Goal: Use online tool/utility: Utilize a website feature to perform a specific function

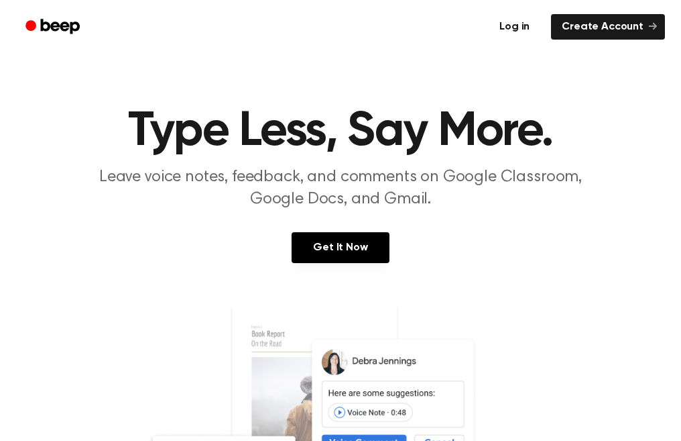
click at [536, 26] on link "Log in" at bounding box center [514, 26] width 57 height 31
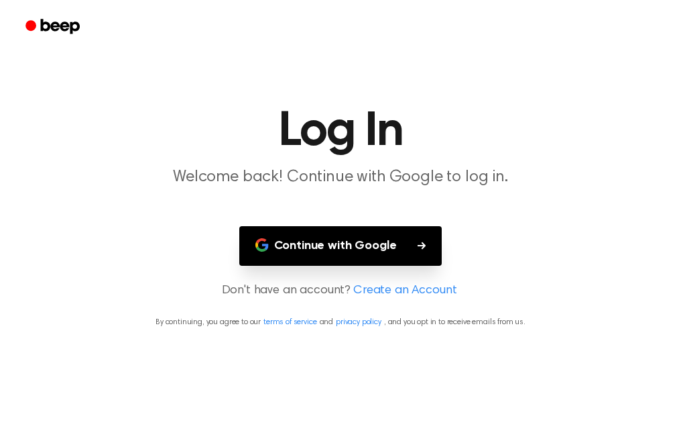
click at [388, 240] on button "Continue with Google" at bounding box center [340, 246] width 203 height 40
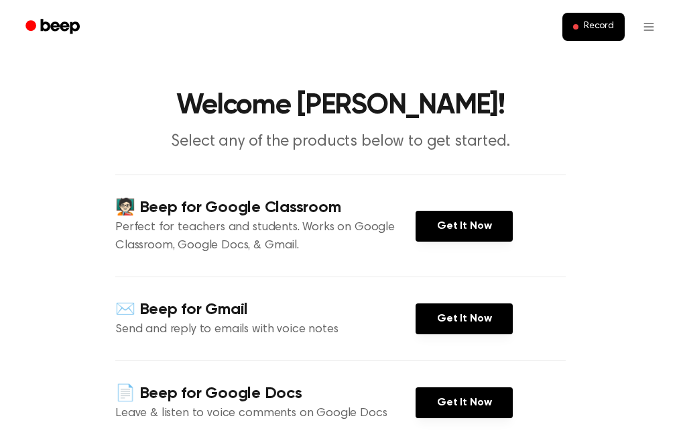
scroll to position [82, 0]
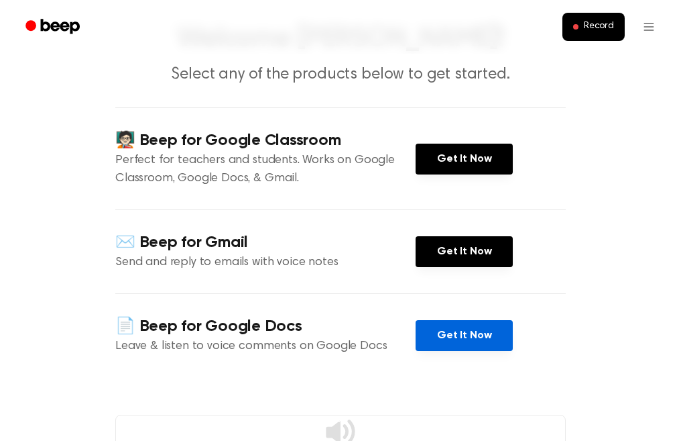
click at [451, 330] on link "Get It Now" at bounding box center [464, 335] width 97 height 31
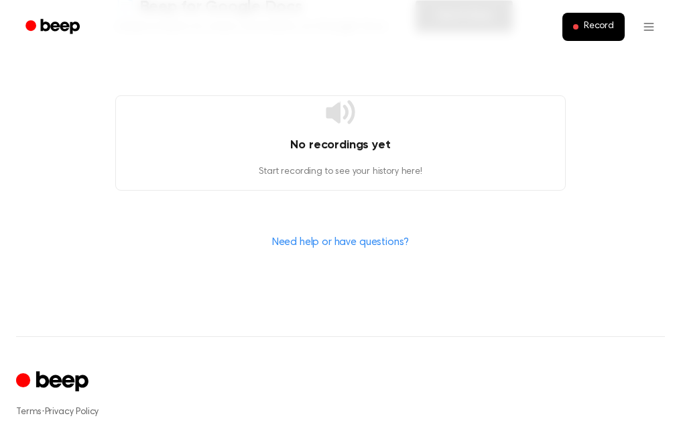
scroll to position [420, 0]
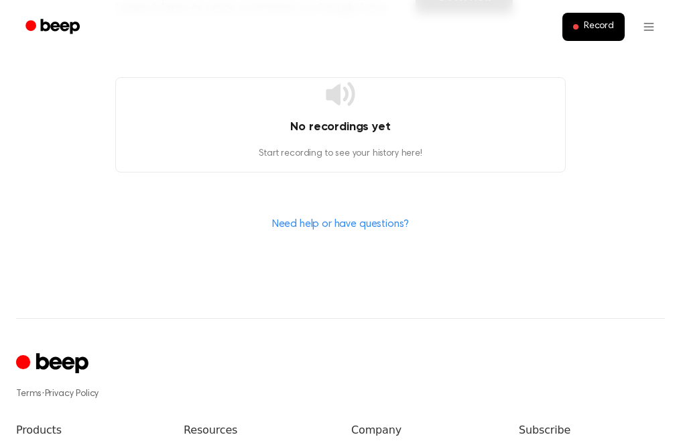
click at [379, 139] on div "No recordings yet Start recording to see your history here!" at bounding box center [340, 124] width 451 height 95
click at [369, 125] on h4 "No recordings yet" at bounding box center [340, 127] width 449 height 18
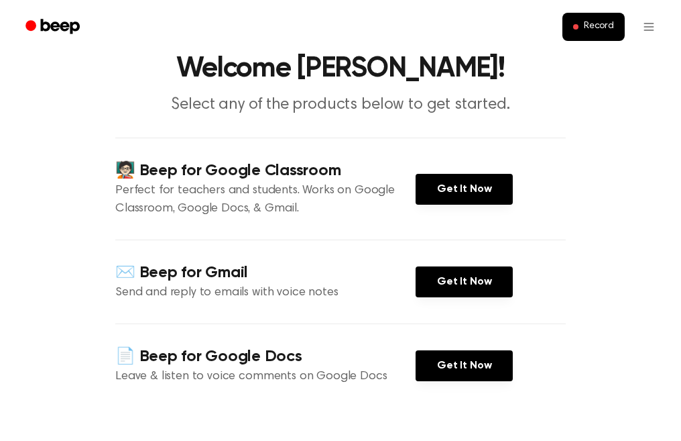
scroll to position [0, 0]
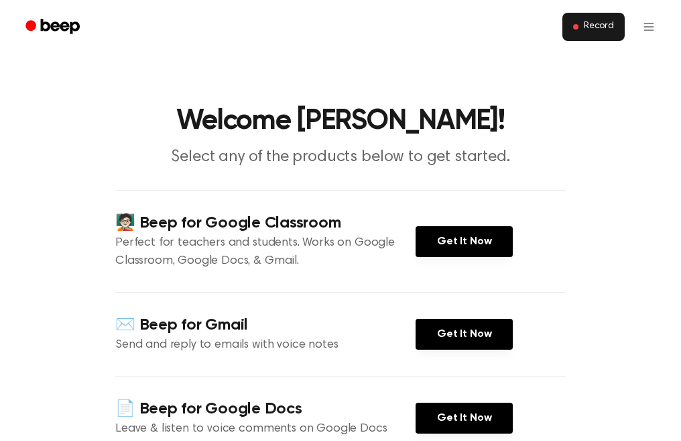
click at [591, 40] on button "Record" at bounding box center [594, 27] width 62 height 28
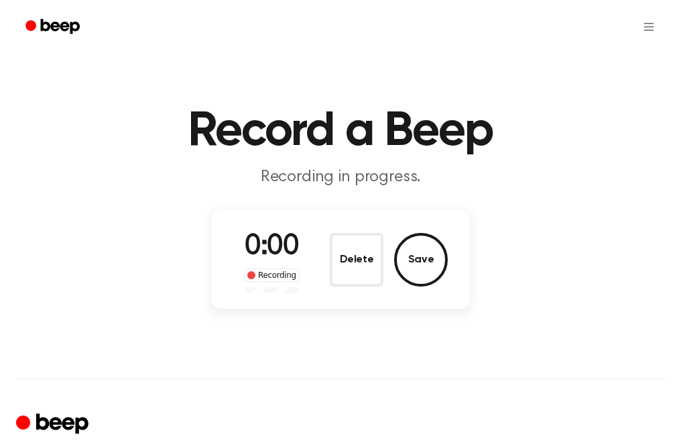
click at [314, 300] on div "0:00 Recording Delete Save" at bounding box center [340, 259] width 257 height 99
click at [357, 253] on button "Delete" at bounding box center [357, 260] width 54 height 54
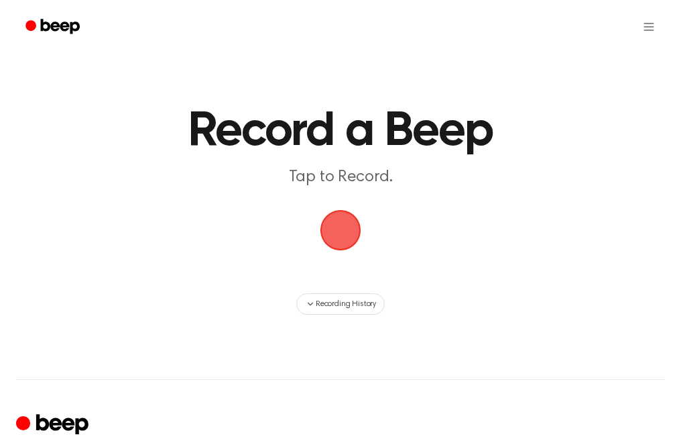
click at [344, 240] on span "button" at bounding box center [340, 229] width 65 height 65
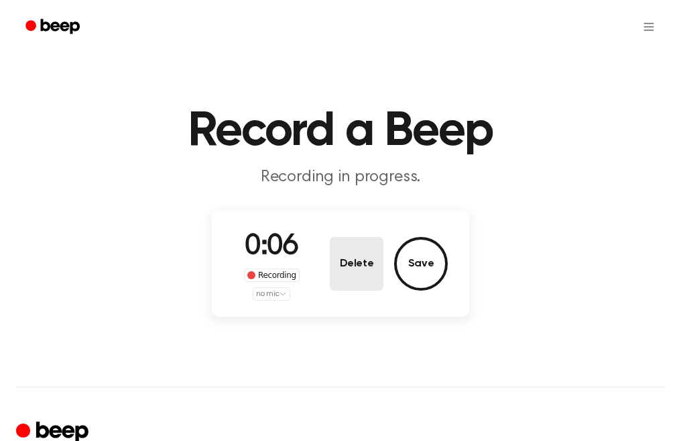
click at [351, 264] on button "Delete" at bounding box center [357, 264] width 54 height 54
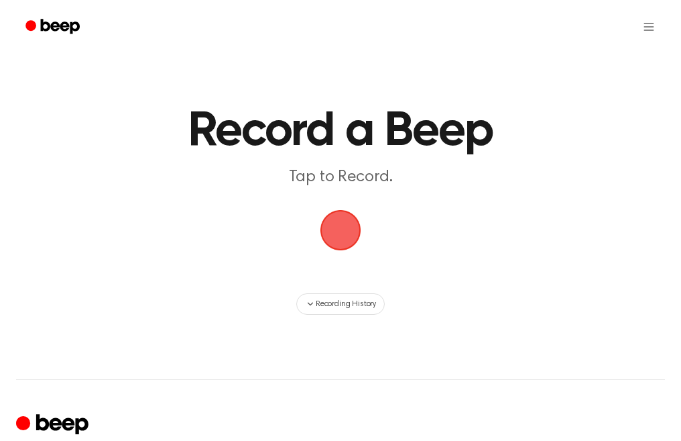
click at [343, 230] on span "button" at bounding box center [341, 230] width 74 height 74
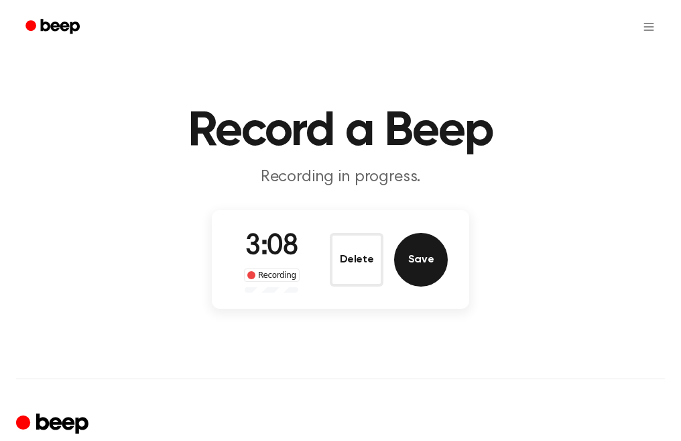
click at [416, 240] on button "Save" at bounding box center [421, 260] width 54 height 54
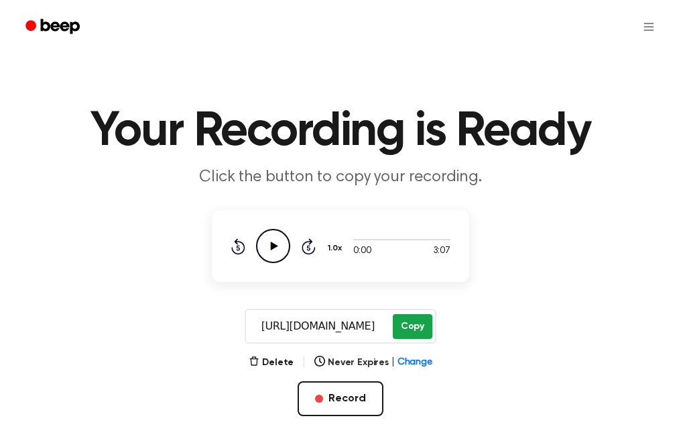
click at [416, 333] on button "Copy" at bounding box center [413, 326] width 40 height 25
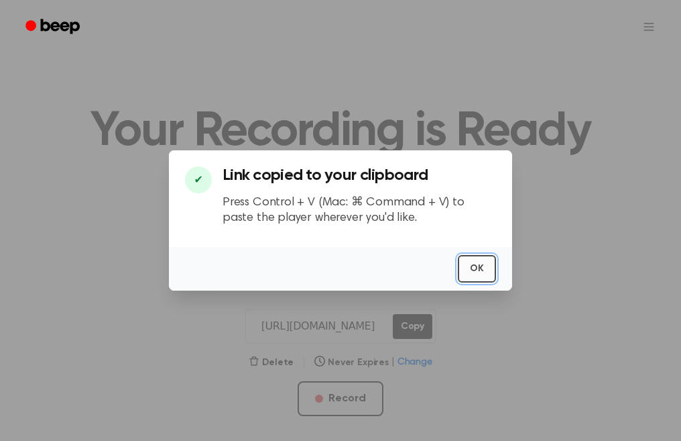
click at [466, 276] on button "OK" at bounding box center [477, 268] width 38 height 27
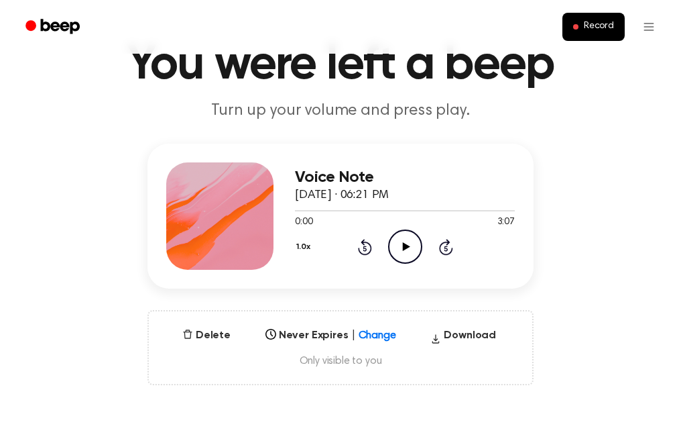
scroll to position [67, 0]
click at [398, 245] on icon "Play Audio" at bounding box center [405, 246] width 34 height 34
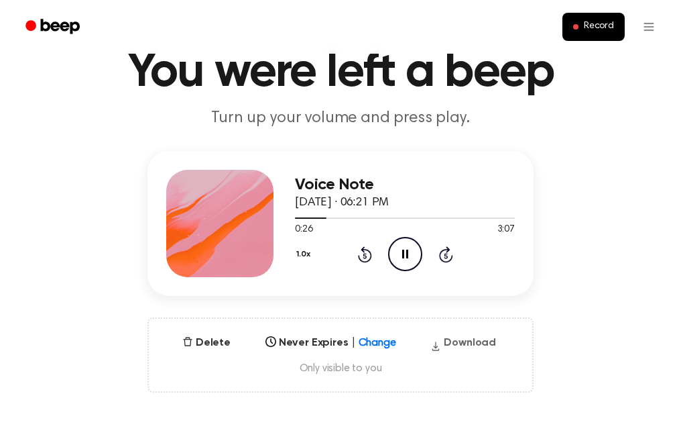
scroll to position [60, 0]
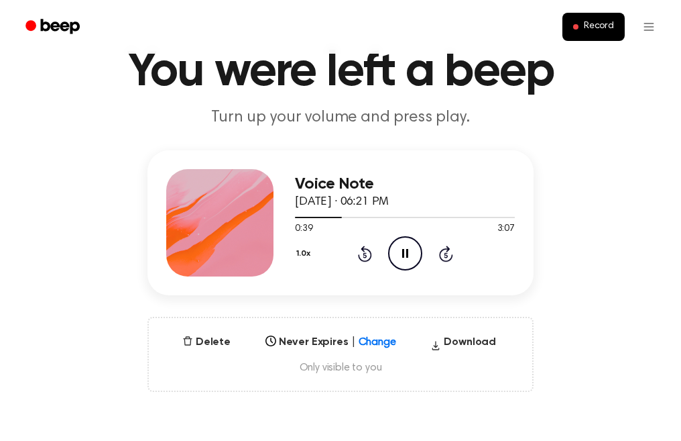
click at [406, 251] on icon at bounding box center [405, 253] width 6 height 9
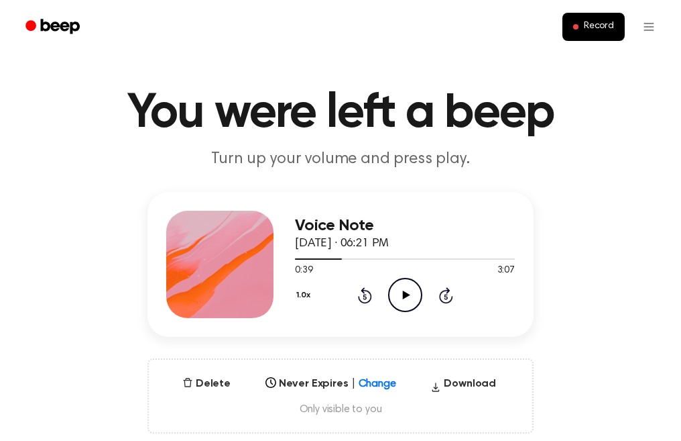
scroll to position [0, 0]
